Goal: Information Seeking & Learning: Learn about a topic

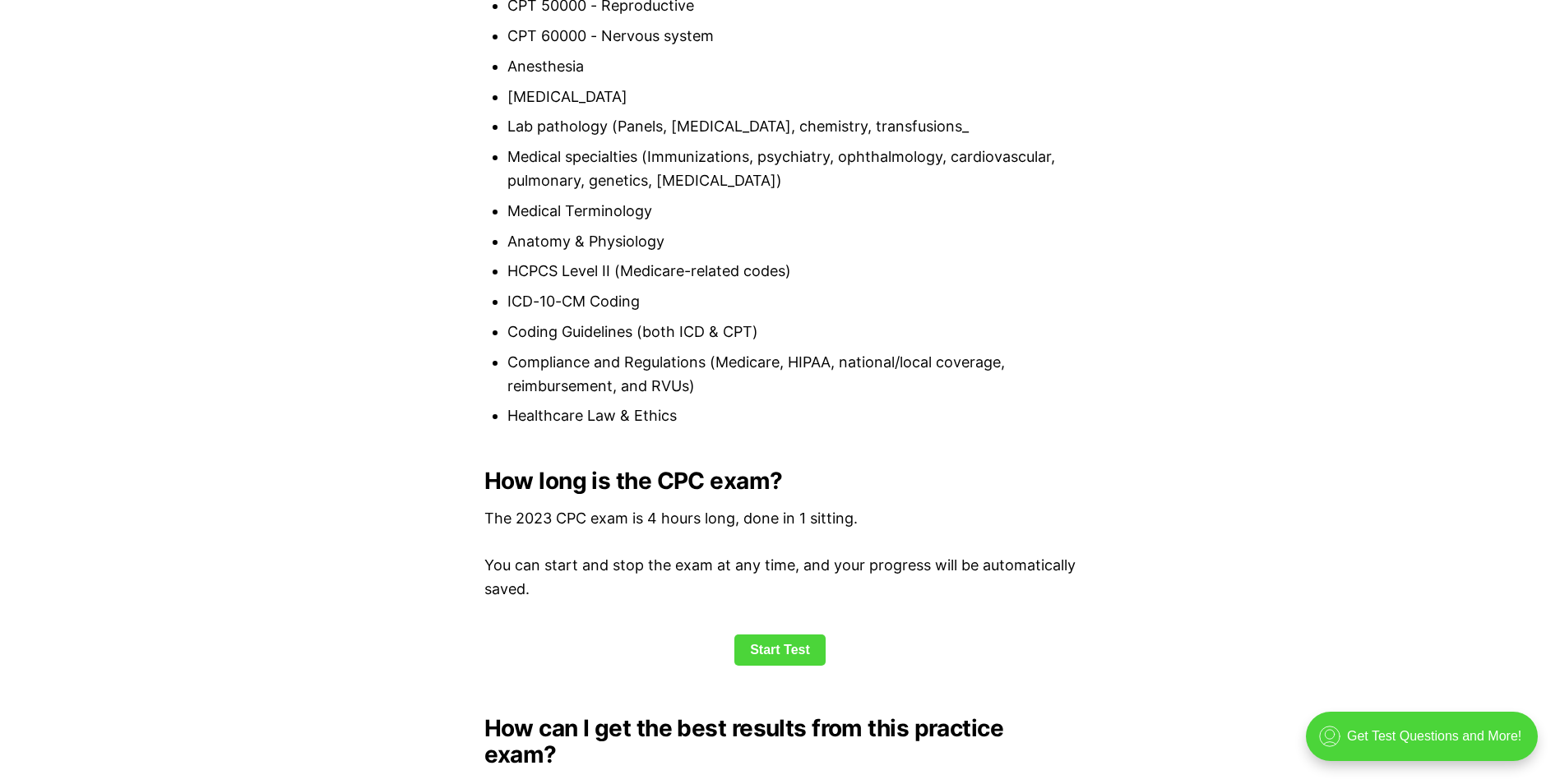
scroll to position [1808, 0]
click at [800, 653] on link "Start Test" at bounding box center [780, 649] width 92 height 31
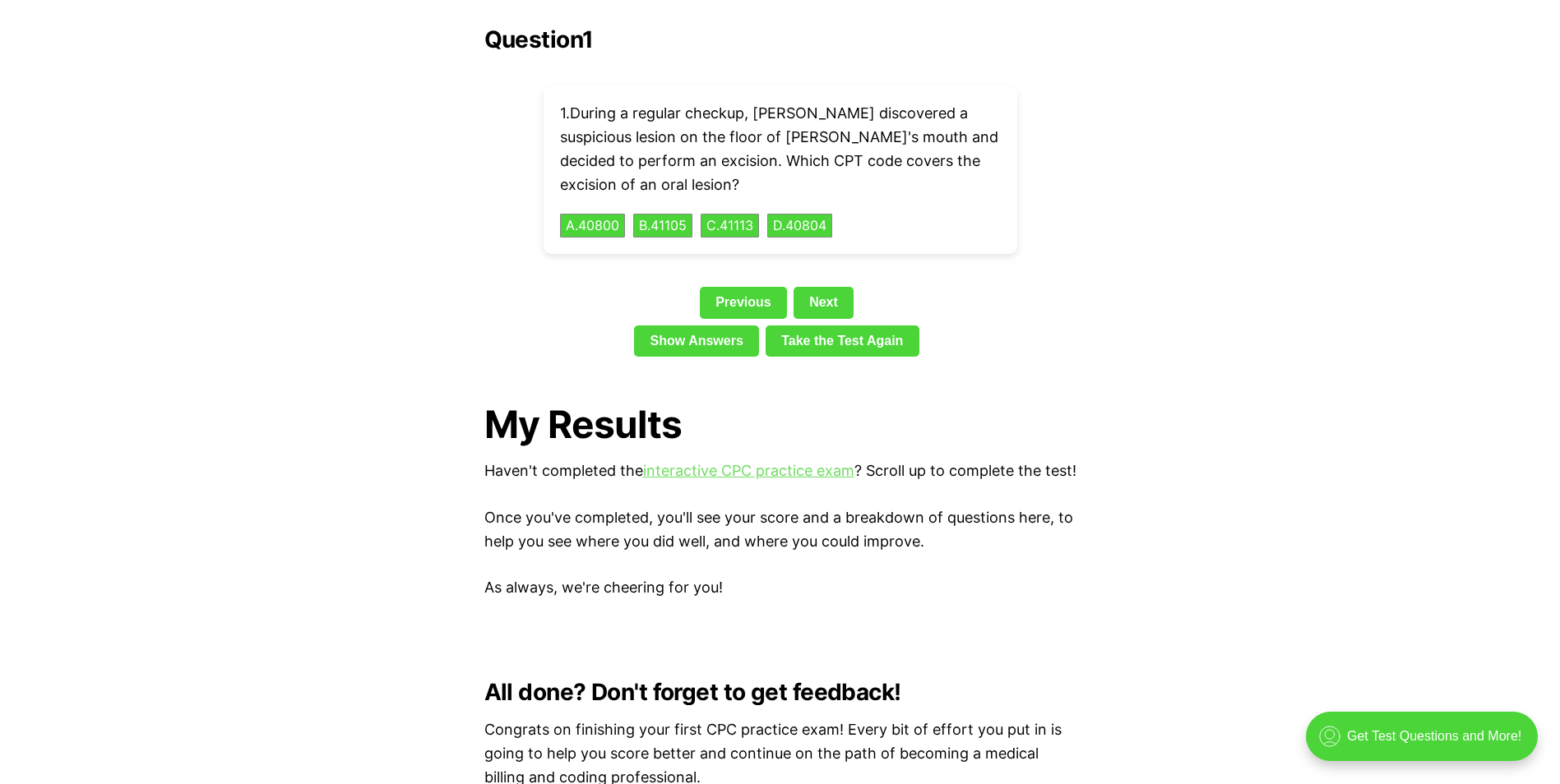
click at [794, 462] on link "interactive CPC practice exam" at bounding box center [748, 471] width 211 height 18
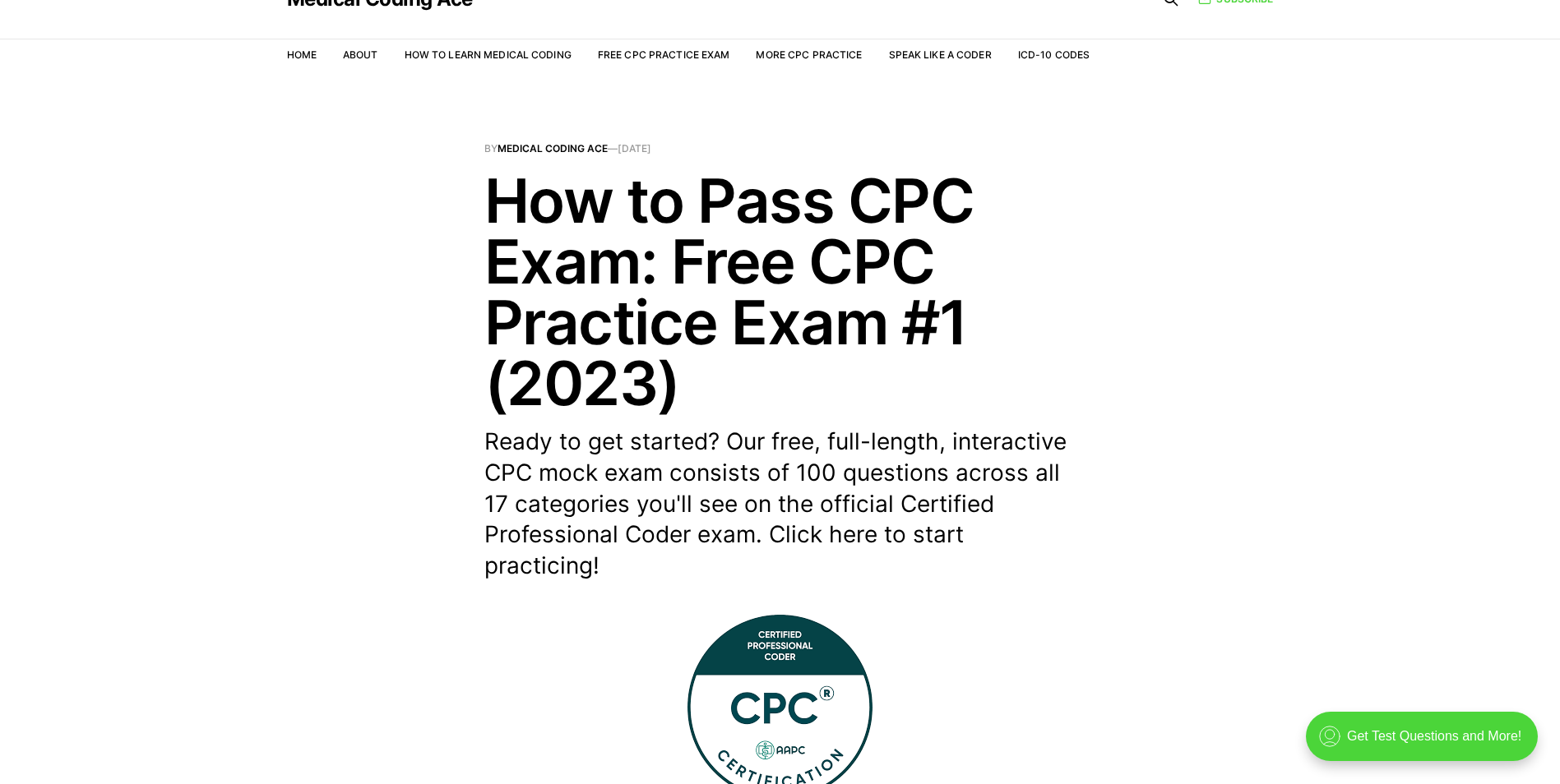
scroll to position [0, 0]
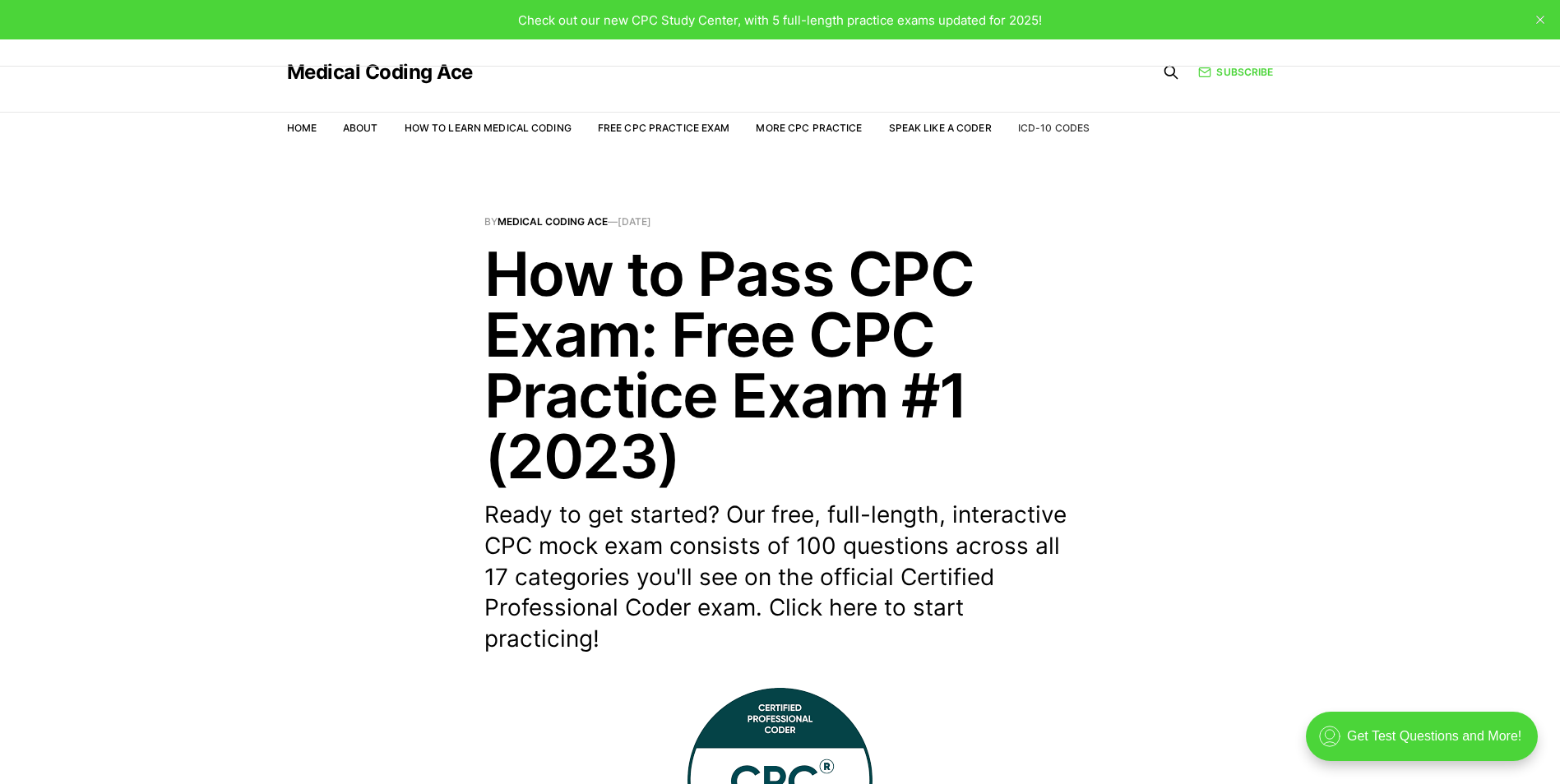
click at [1049, 124] on link "ICD-10 Codes" at bounding box center [1053, 128] width 71 height 13
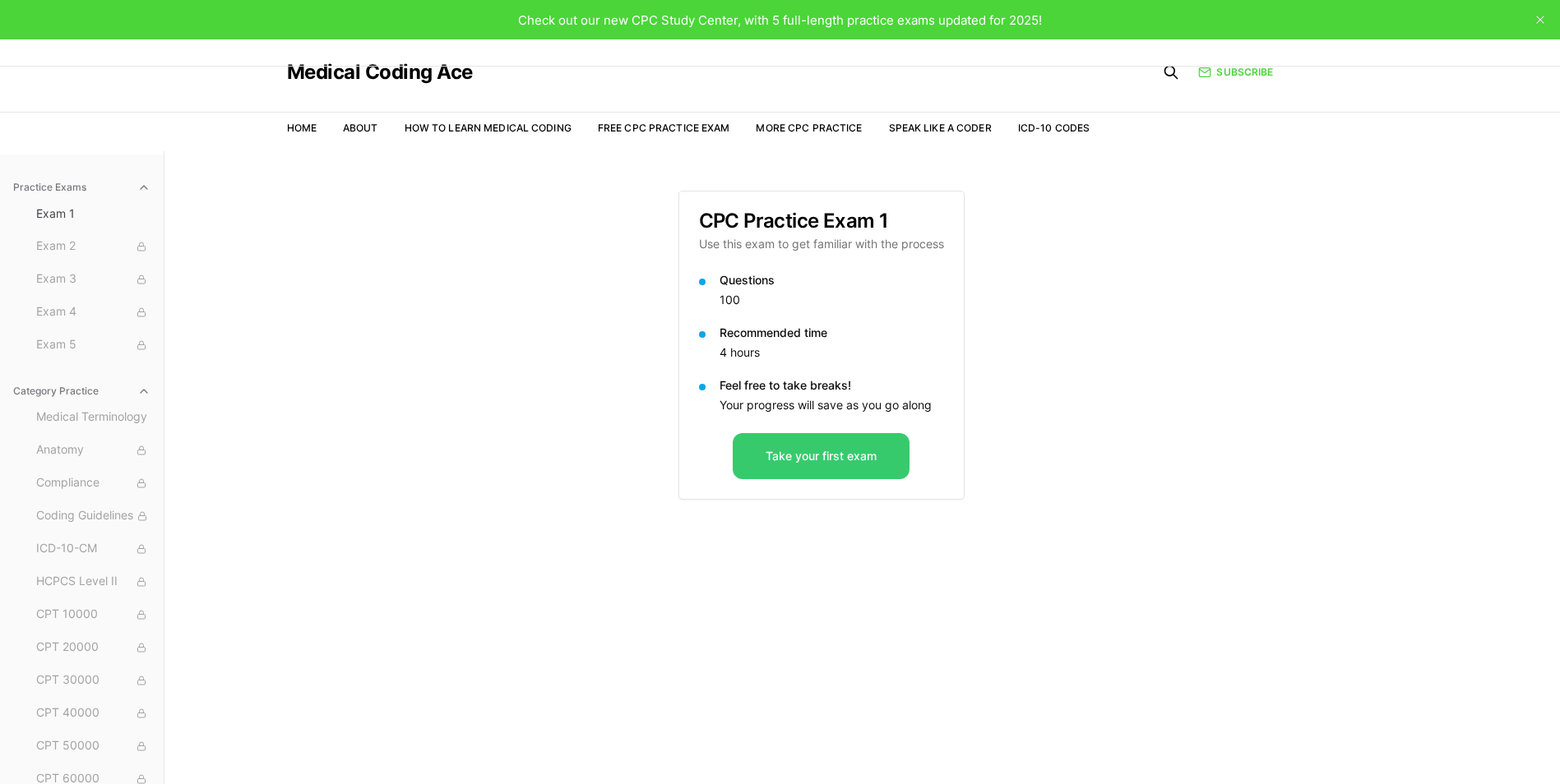
click at [820, 465] on button "Take your first exam" at bounding box center [821, 456] width 177 height 46
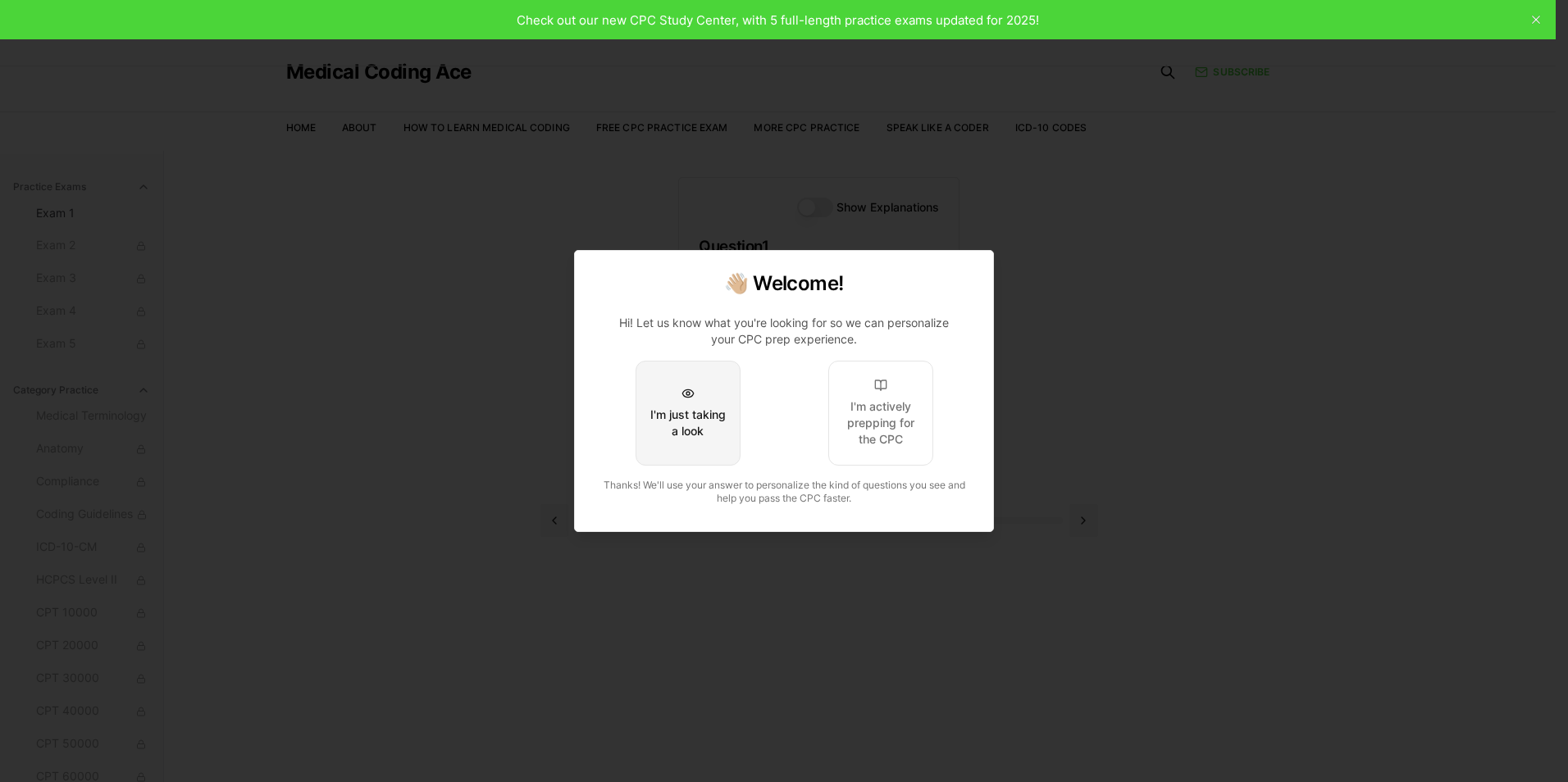
click at [736, 427] on button "I'm just taking a look" at bounding box center [687, 412] width 105 height 105
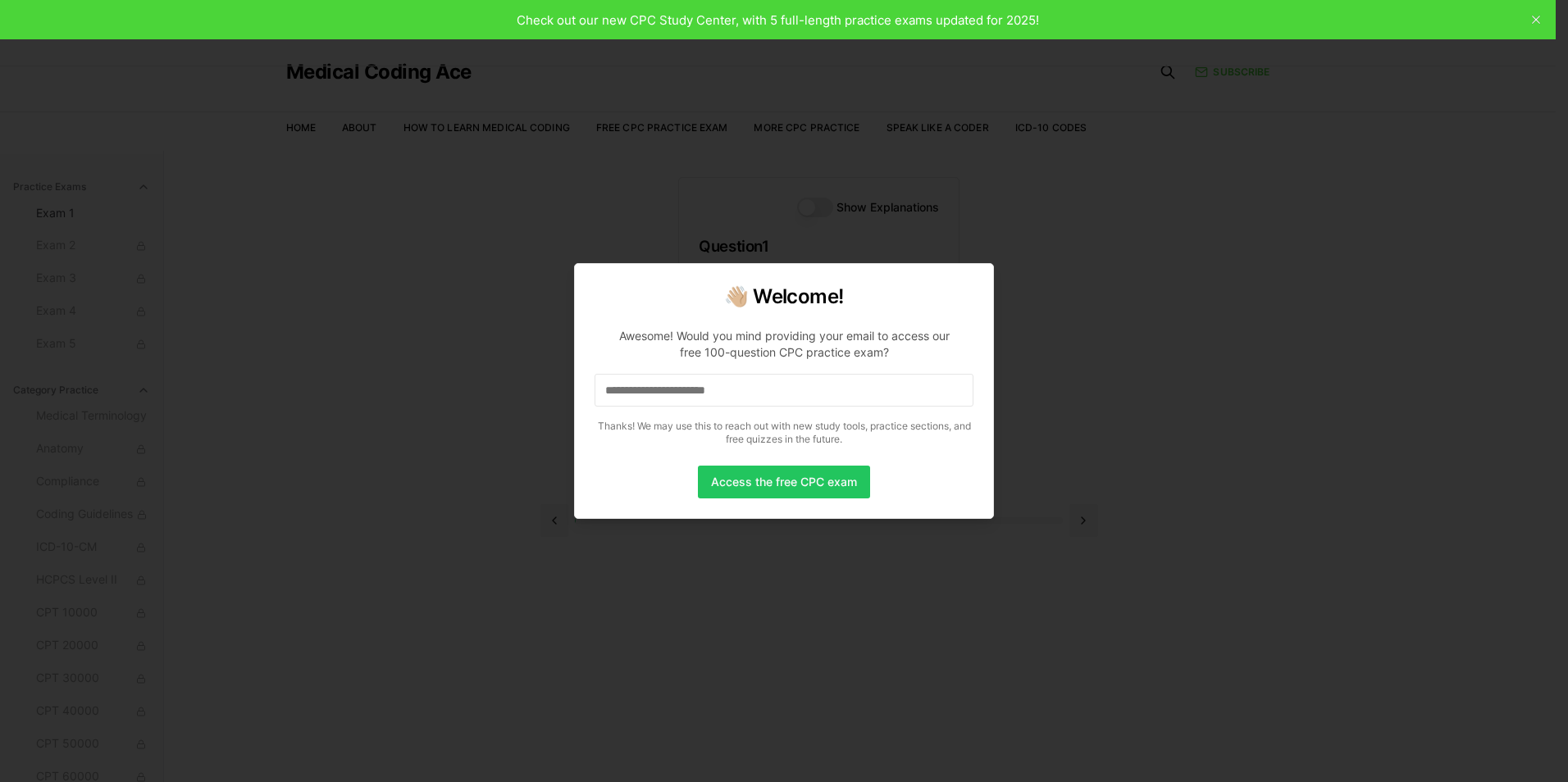
click at [1188, 430] on div at bounding box center [784, 391] width 1568 height 782
